Goal: Information Seeking & Learning: Learn about a topic

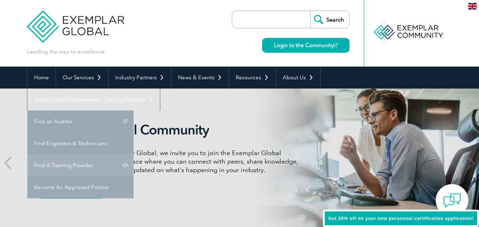
click at [134, 155] on link "Find A Training Provider" at bounding box center [80, 166] width 106 height 22
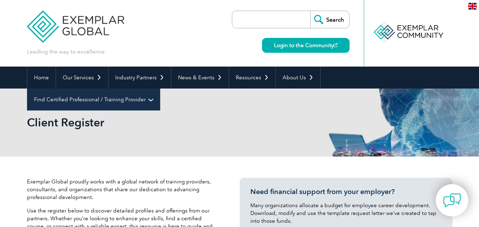
click at [160, 89] on link "Find Certified Professional / Training Provider" at bounding box center [93, 100] width 133 height 22
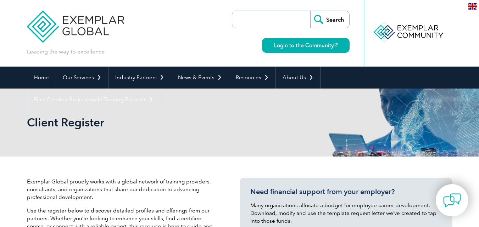
click at [0, 0] on link "Find A Training Provider" at bounding box center [0, 0] width 0 height 0
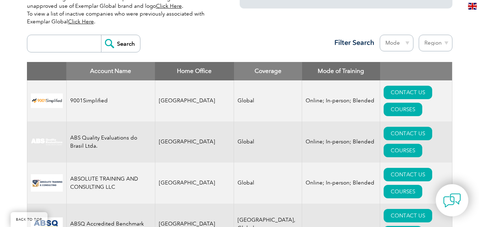
scroll to position [248, 0]
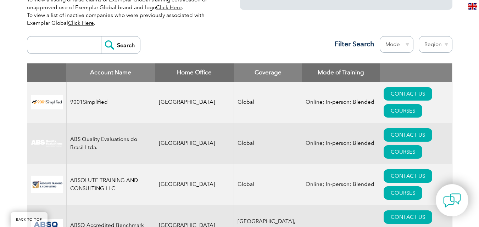
click at [436, 40] on select "Region Australia Bahrain Bangladesh Brazil Canada Colombia Dominican Republic E…" at bounding box center [436, 44] width 34 height 17
select select "[GEOGRAPHIC_DATA]"
click at [419, 36] on select "Region Australia Bahrain Bangladesh Brazil Canada Colombia Dominican Republic E…" at bounding box center [436, 44] width 34 height 17
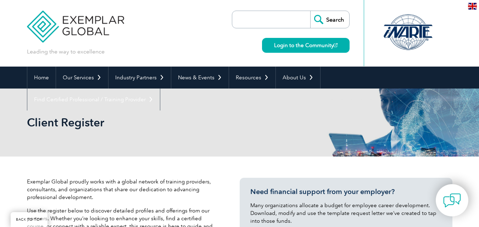
select select "[GEOGRAPHIC_DATA]"
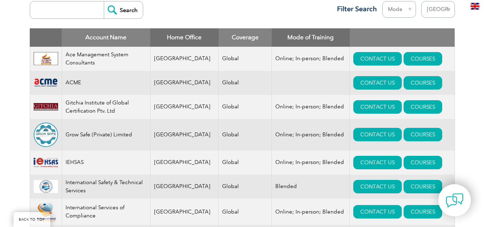
scroll to position [284, 0]
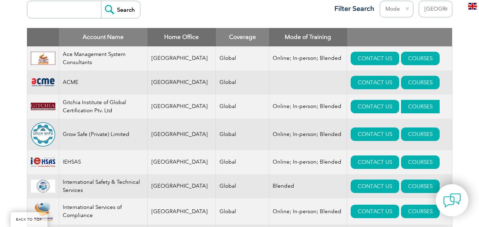
click at [401, 106] on link "COURSES" at bounding box center [420, 106] width 39 height 13
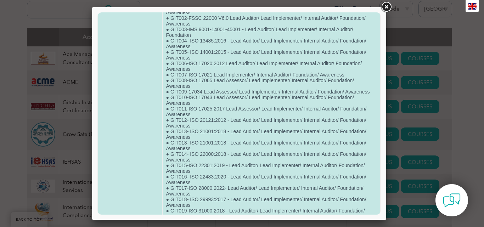
scroll to position [0, 0]
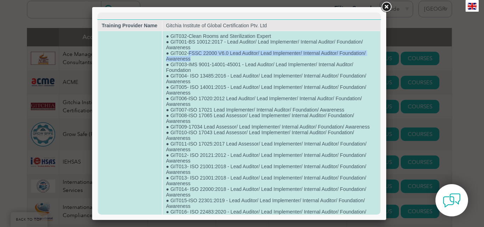
drag, startPoint x: 188, startPoint y: 52, endPoint x: 229, endPoint y: 57, distance: 41.8
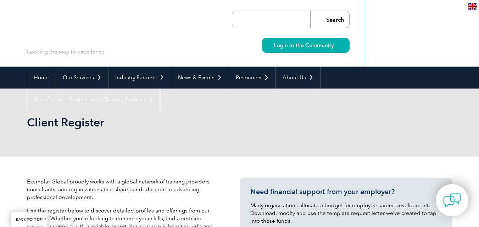
select select "[GEOGRAPHIC_DATA]"
